Goal: Find specific page/section: Find specific page/section

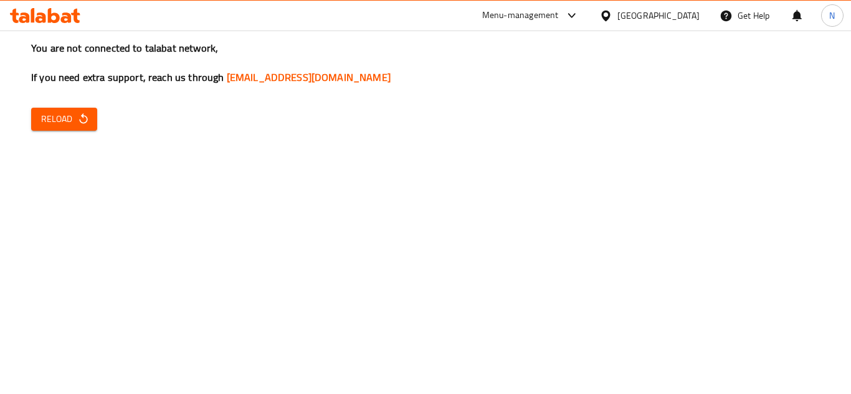
click at [62, 121] on span "Reload" at bounding box center [64, 119] width 46 height 16
click at [55, 114] on span "Reload" at bounding box center [64, 119] width 46 height 16
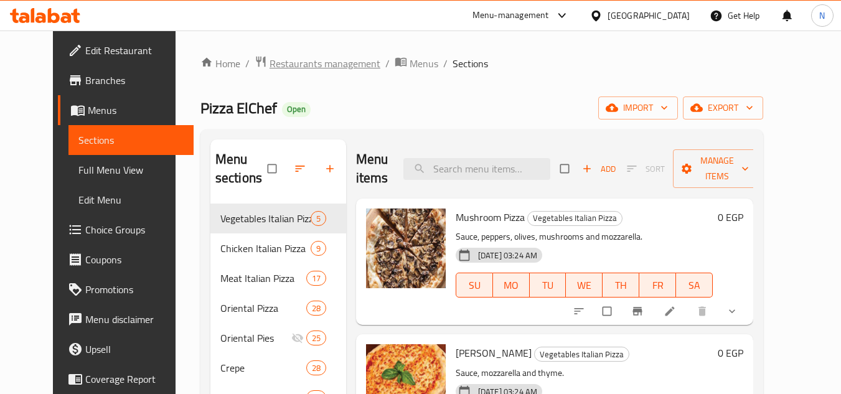
click at [312, 67] on span "Restaurants management" at bounding box center [325, 63] width 111 height 15
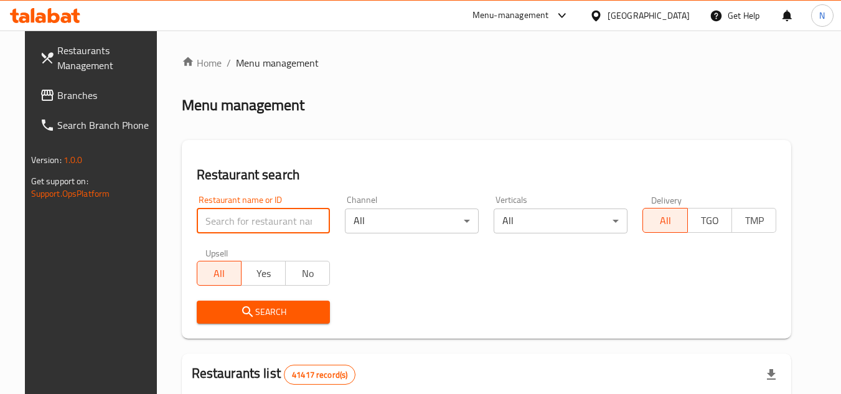
click at [225, 217] on input "search" at bounding box center [264, 221] width 134 height 25
paste input "686024"
type input "686024"
click at [241, 319] on icon "submit" at bounding box center [247, 312] width 15 height 15
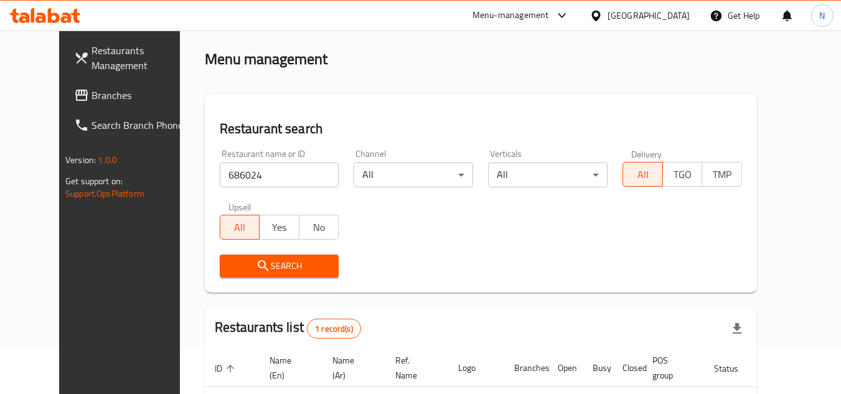
scroll to position [151, 0]
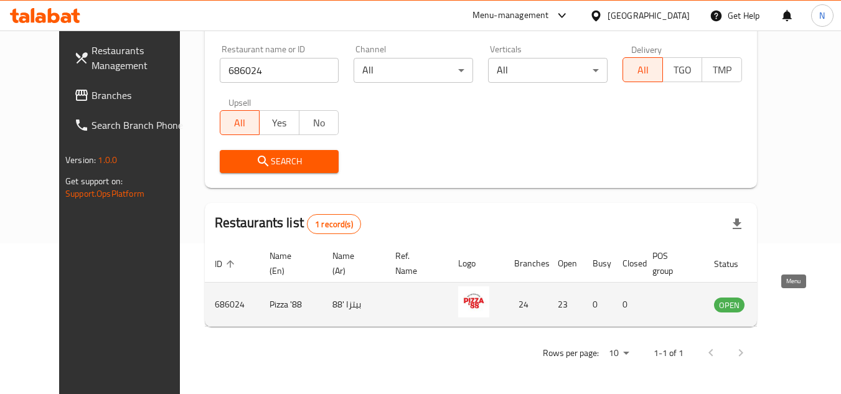
click at [789, 301] on icon "enhanced table" at bounding box center [787, 305] width 14 height 11
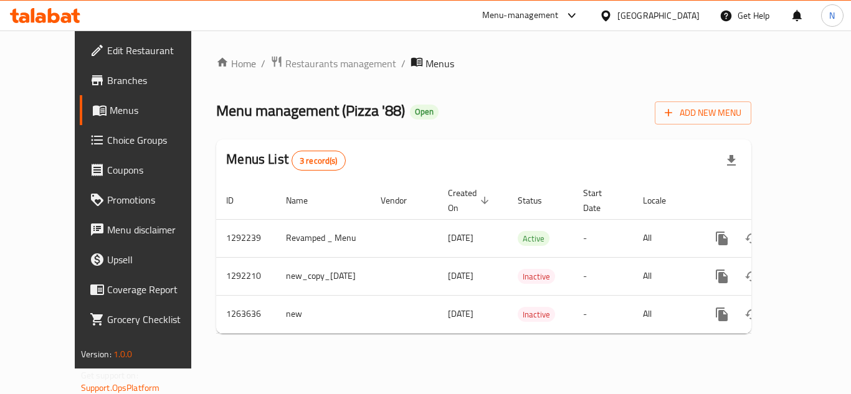
click at [107, 83] on span "Branches" at bounding box center [157, 80] width 100 height 15
